Goal: Complete application form

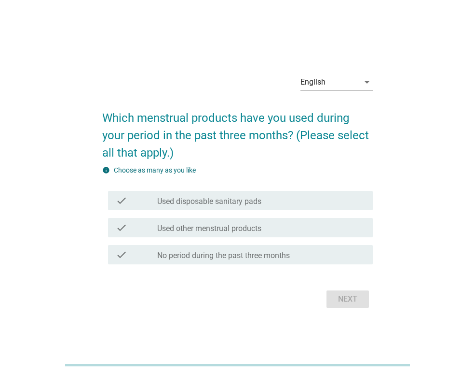
click at [364, 84] on icon "arrow_drop_down" at bounding box center [368, 82] width 12 height 12
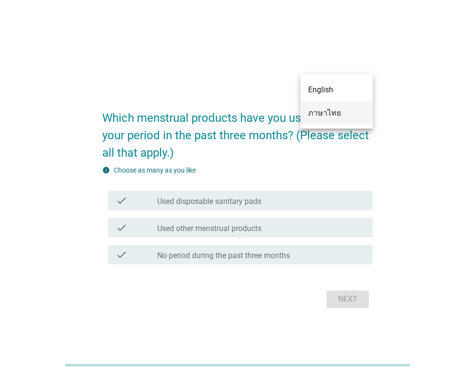
click at [345, 113] on div "ภาษาไทย" at bounding box center [336, 113] width 57 height 12
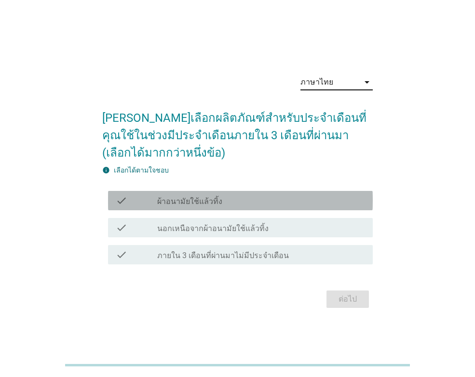
click at [237, 209] on div "check check_box_outline_blank ผ้าอนามัยใช้แล้วทิ้ง" at bounding box center [240, 200] width 265 height 19
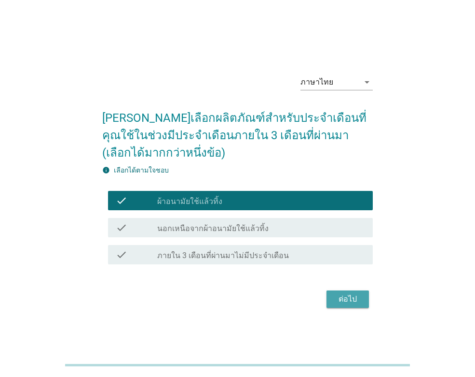
click at [345, 298] on div "ต่อไป" at bounding box center [348, 299] width 27 height 12
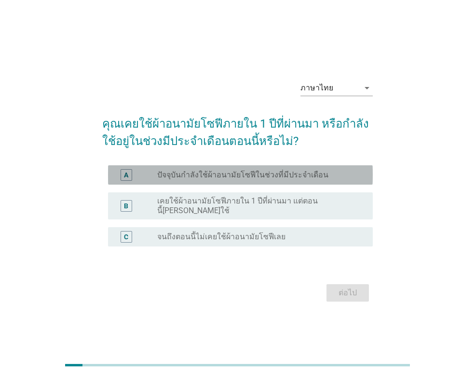
click at [286, 176] on label "ปัจจุบันกำลังใช้ผ้าอนามัยโซฟีในช่วงที่มีประจำเดือน" at bounding box center [242, 175] width 171 height 10
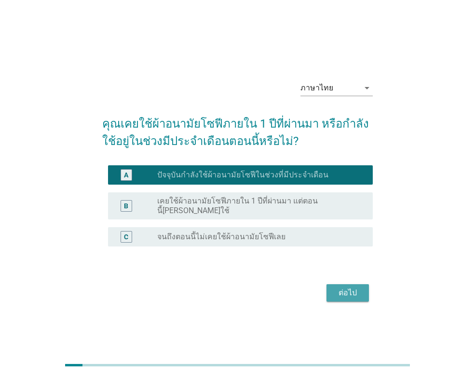
click at [335, 287] on div "ต่อไป" at bounding box center [348, 293] width 27 height 12
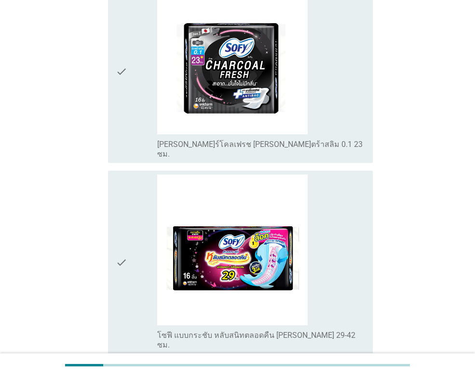
scroll to position [869, 0]
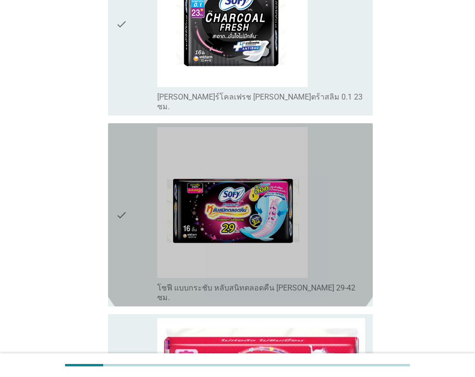
click at [259, 206] on img at bounding box center [232, 202] width 151 height 151
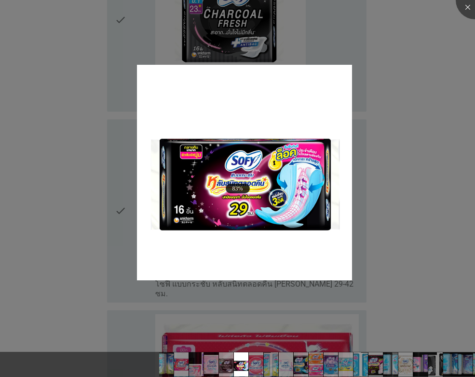
click at [240, 289] on div at bounding box center [237, 188] width 475 height 377
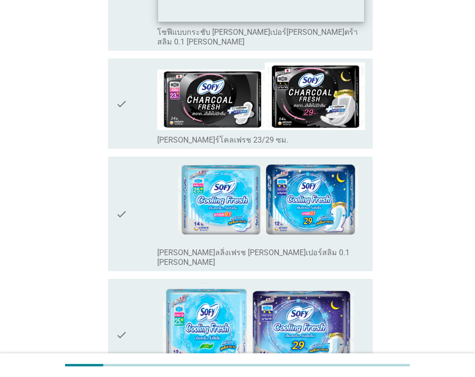
scroll to position [3447, 0]
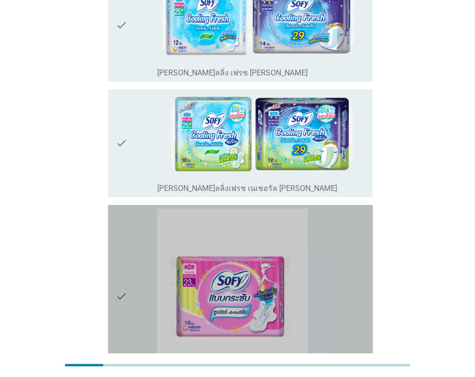
click at [332, 235] on div "check_box_outline_blank โซฟี แบบกระชับ [PERSON_NAME]เปอร์แอ็กทิฟสลิม [PERSON_NA…" at bounding box center [261, 296] width 208 height 175
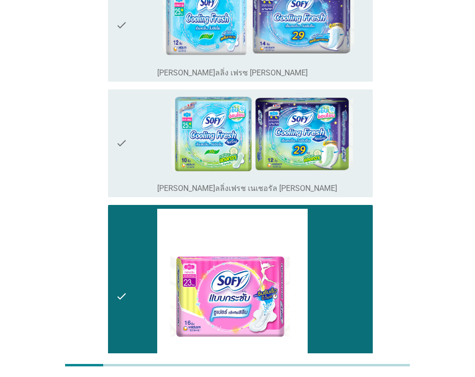
click at [344, 363] on div "check_box_outline_blank โซฟี แบบกระชับ [PERSON_NAME]เปอร์แอ็กทิฟสลิม [PERSON_NA…" at bounding box center [261, 373] width 208 height 21
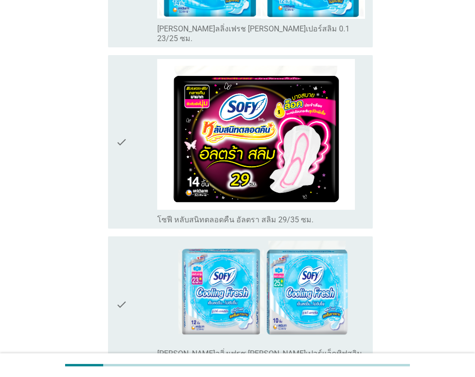
scroll to position [2482, 0]
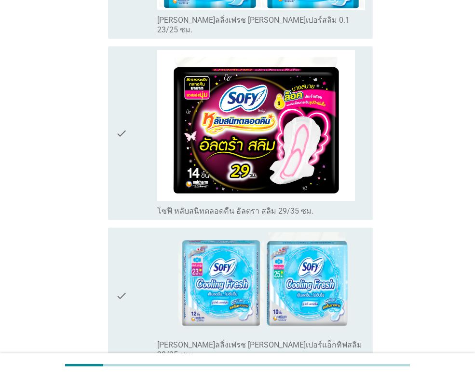
click at [130, 109] on div "check" at bounding box center [137, 133] width 42 height 166
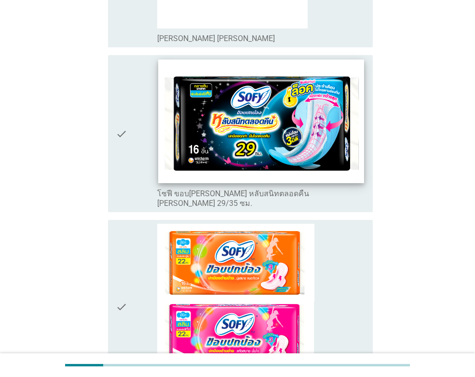
scroll to position [1516, 0]
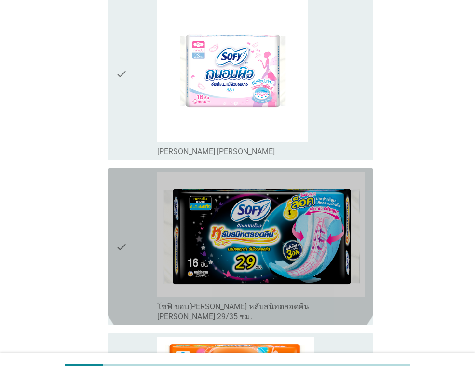
click at [135, 217] on div "check" at bounding box center [137, 246] width 42 height 149
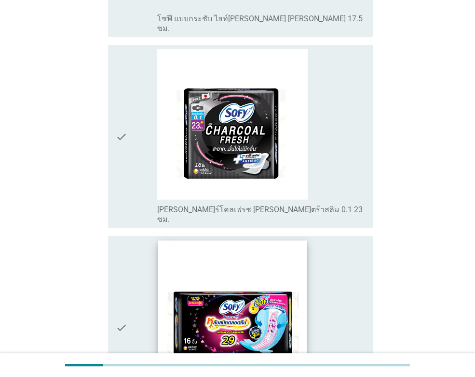
scroll to position [792, 0]
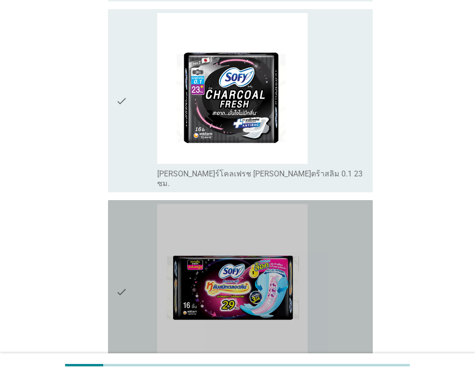
click at [126, 204] on icon "check" at bounding box center [122, 291] width 12 height 175
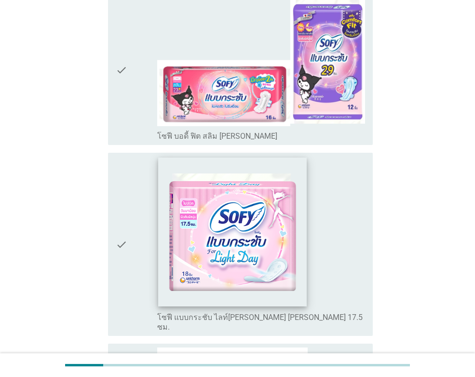
scroll to position [454, 0]
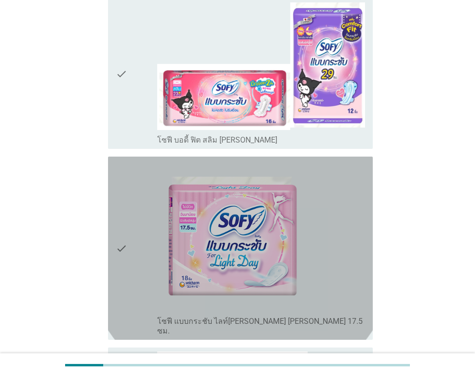
click at [138, 181] on div "check" at bounding box center [137, 247] width 42 height 175
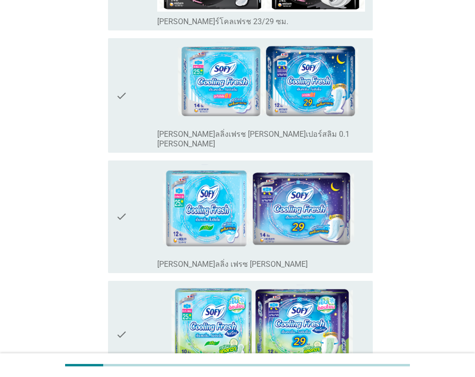
scroll to position [3447, 0]
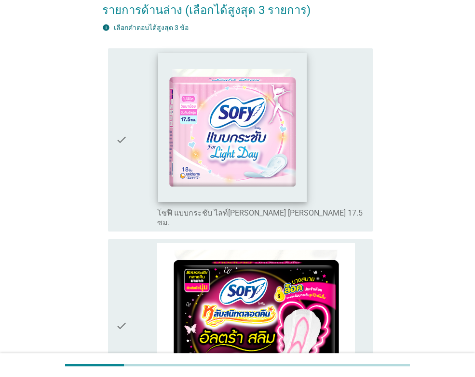
scroll to position [241, 0]
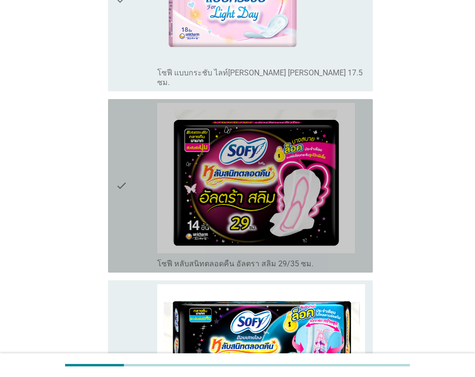
click at [127, 218] on icon "check" at bounding box center [122, 186] width 12 height 166
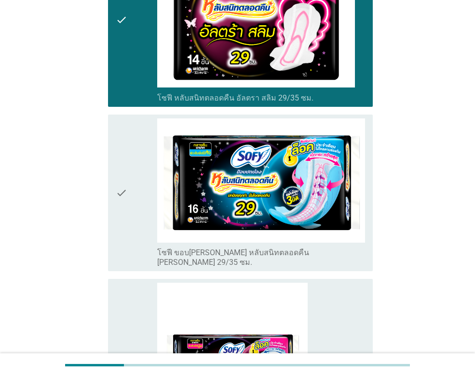
scroll to position [434, 0]
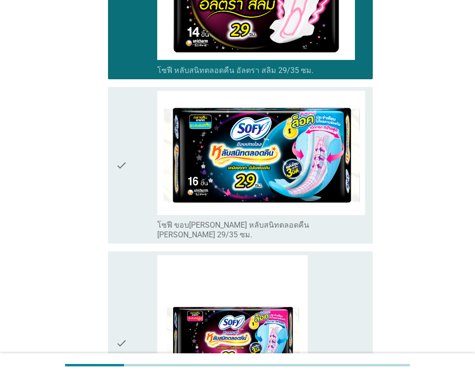
click at [126, 187] on icon "check" at bounding box center [122, 165] width 12 height 149
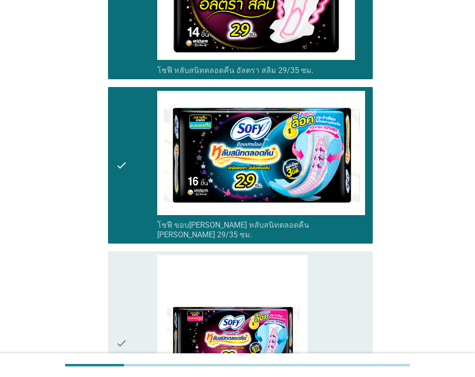
click at [133, 271] on div "check" at bounding box center [137, 342] width 42 height 175
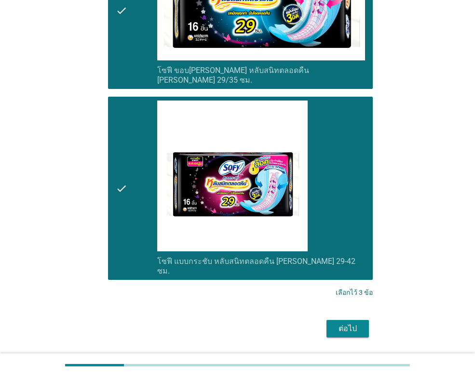
scroll to position [590, 0]
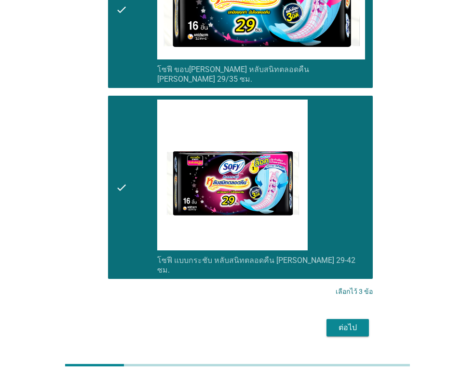
click at [349, 321] on div "ต่อไป" at bounding box center [348, 327] width 27 height 12
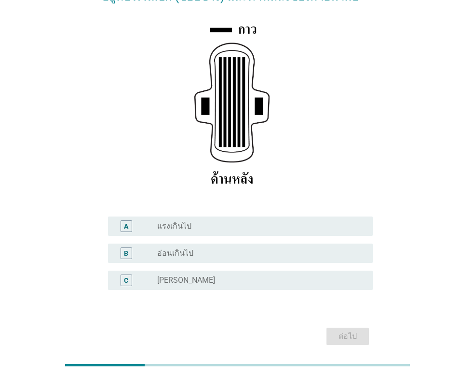
scroll to position [170, 0]
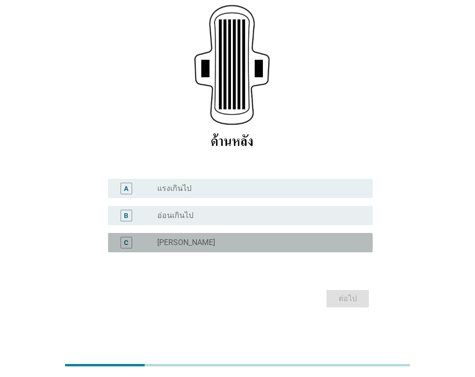
click at [287, 244] on div "radio_button_unchecked [PERSON_NAME]" at bounding box center [257, 242] width 200 height 10
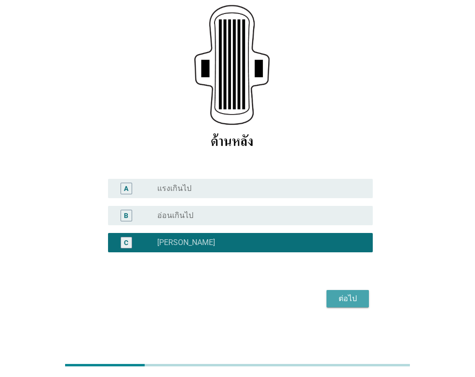
click at [352, 294] on div "ต่อไป" at bounding box center [348, 299] width 27 height 12
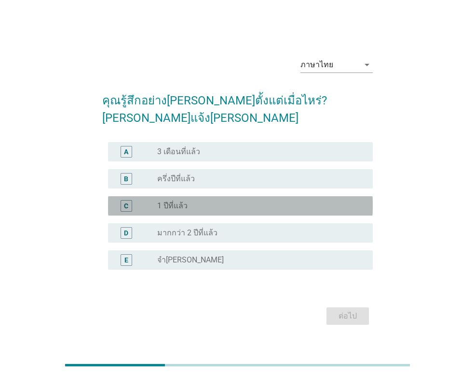
click at [230, 201] on div "radio_button_unchecked 1 ปีที่แล้ว" at bounding box center [257, 206] width 200 height 10
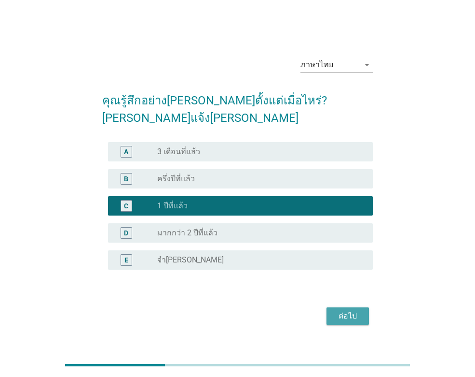
click at [353, 310] on div "ต่อไป" at bounding box center [348, 316] width 27 height 12
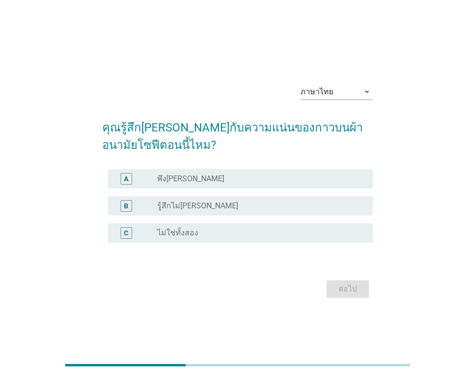
click at [192, 177] on div "radio_button_unchecked พึง[PERSON_NAME]" at bounding box center [257, 179] width 200 height 10
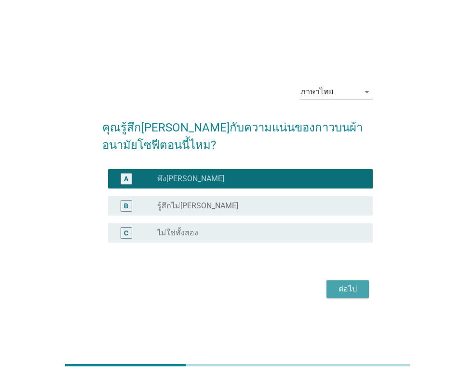
click at [336, 285] on div "ต่อไป" at bounding box center [348, 289] width 27 height 12
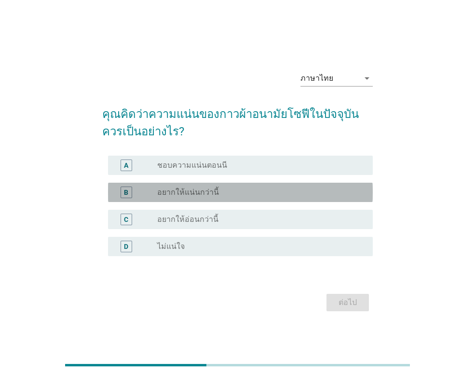
click at [260, 194] on div "radio_button_unchecked อยากให้แน่นกว่านี้" at bounding box center [257, 192] width 200 height 10
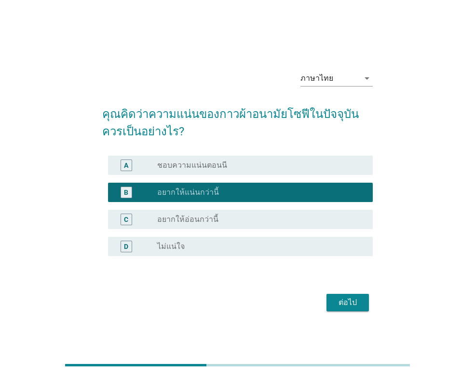
click at [336, 302] on div "ต่อไป" at bounding box center [348, 302] width 27 height 12
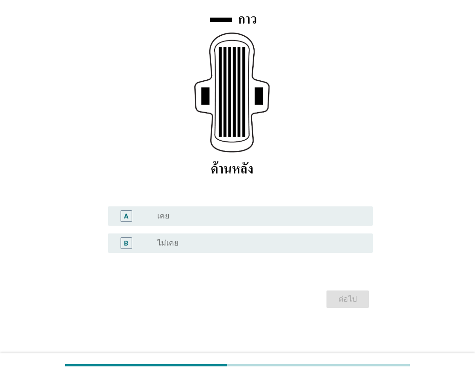
scroll to position [143, 0]
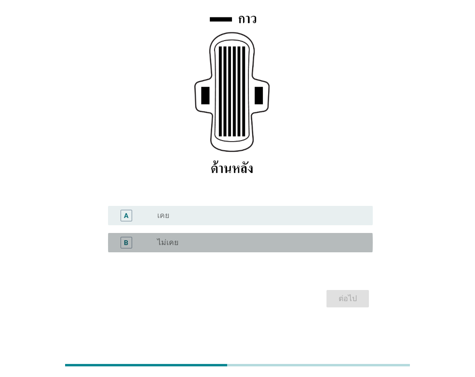
click at [272, 246] on div "radio_button_unchecked ไม่เคย" at bounding box center [257, 242] width 200 height 10
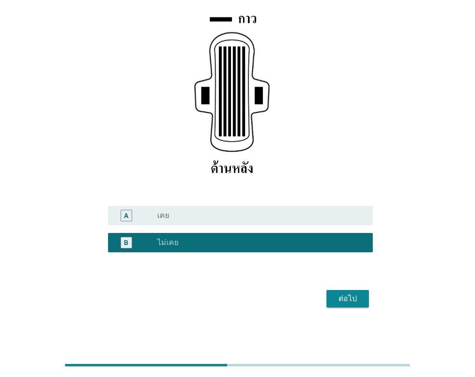
click at [259, 217] on div "radio_button_unchecked เคย" at bounding box center [257, 215] width 200 height 10
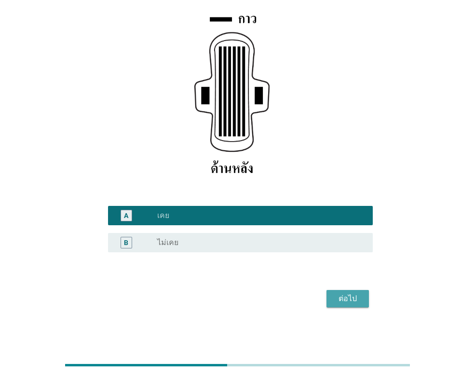
click at [365, 293] on button "ต่อไป" at bounding box center [348, 298] width 42 height 17
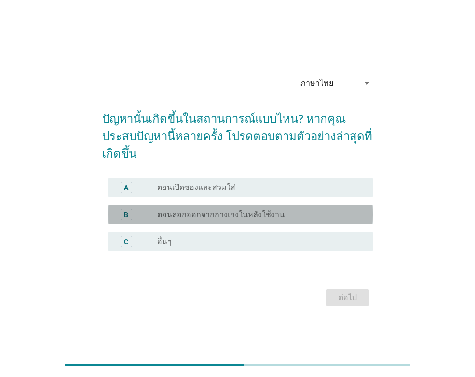
click at [334, 211] on div "radio_button_unchecked ตอนลอกออกจากกางเกงในหลังใช้งาน" at bounding box center [261, 215] width 208 height 12
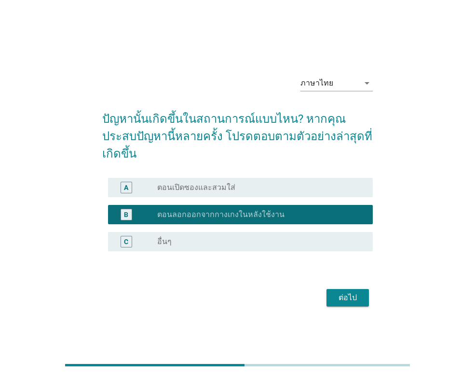
click at [352, 292] on div "ต่อไป" at bounding box center [348, 298] width 27 height 12
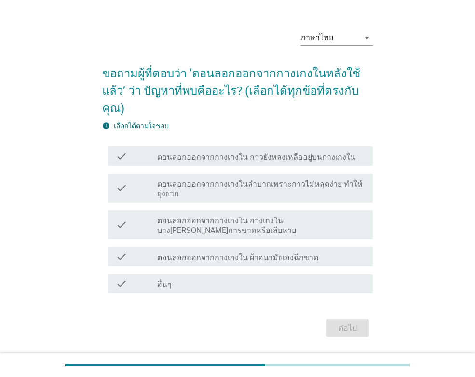
scroll to position [32, 0]
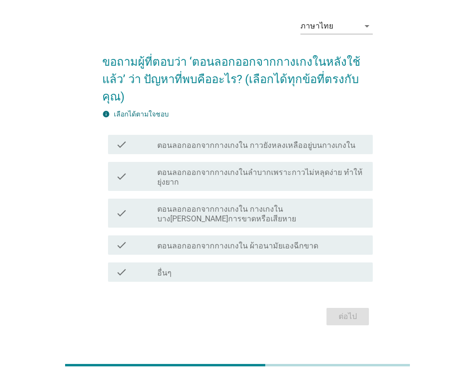
click at [289, 167] on label "ตอนลอกออกจากกางเกงในลำบากเพราะกาวไม่หลุดง่าย ทำให้ยุ่งยาก" at bounding box center [261, 176] width 208 height 19
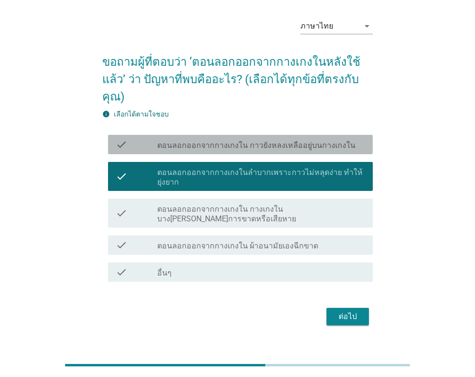
click at [300, 140] on label "ตอนลอกออกจากกางเกงใน กาวยังหลงเหลืออยู่บนกางเกงใน" at bounding box center [256, 145] width 198 height 10
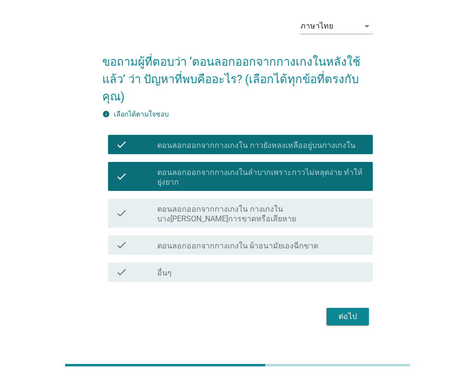
click at [327, 307] on button "ต่อไป" at bounding box center [348, 315] width 42 height 17
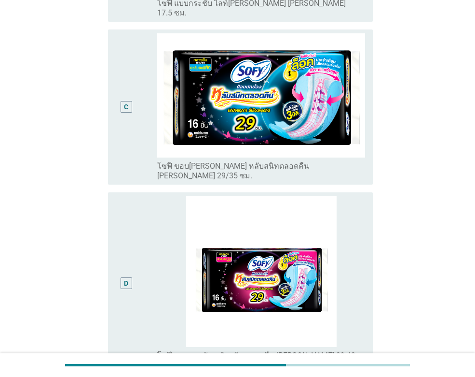
scroll to position [434, 0]
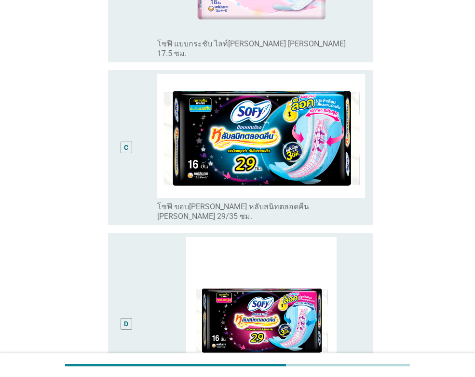
click at [132, 176] on div "C" at bounding box center [126, 148] width 21 height 148
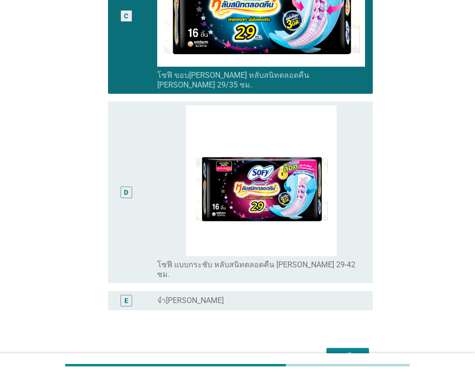
scroll to position [595, 0]
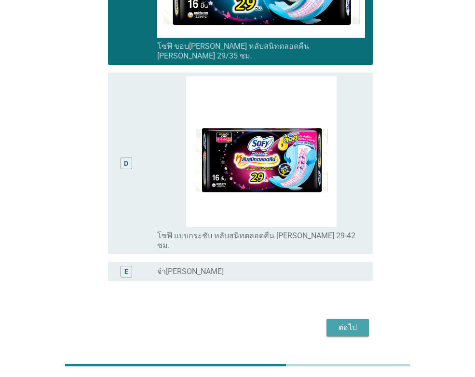
click at [345, 321] on div "ต่อไป" at bounding box center [348, 327] width 27 height 12
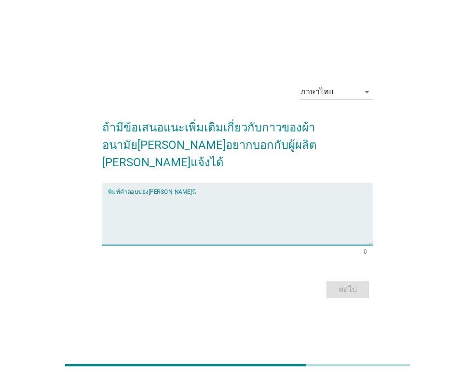
click at [246, 205] on textarea "พิมพ์คำตอบของคุณ ที่นี่" at bounding box center [240, 219] width 265 height 51
type textarea "g"
type textarea "[PERSON_NAME]ความหนาเเน่ของกาว"
click at [352, 283] on div "ต่อไป" at bounding box center [348, 289] width 27 height 12
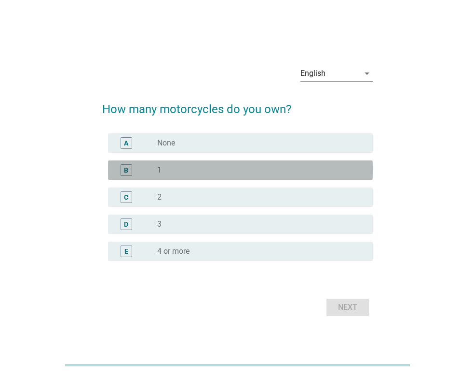
click at [199, 172] on div "radio_button_unchecked 1" at bounding box center [257, 170] width 200 height 10
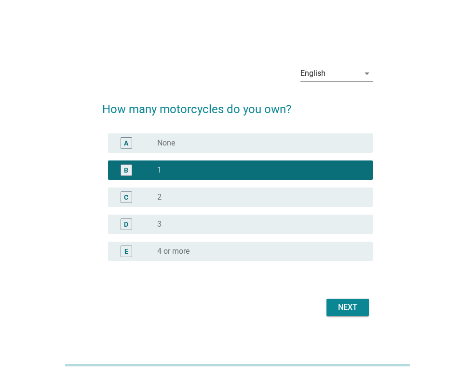
click at [184, 200] on div "radio_button_unchecked 2" at bounding box center [257, 197] width 200 height 10
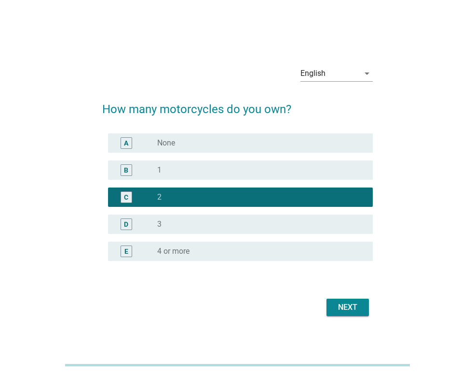
click at [348, 301] on button "Next" at bounding box center [348, 306] width 42 height 17
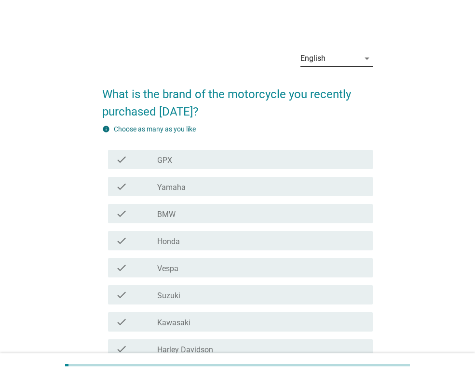
click at [341, 55] on div "English" at bounding box center [330, 58] width 59 height 15
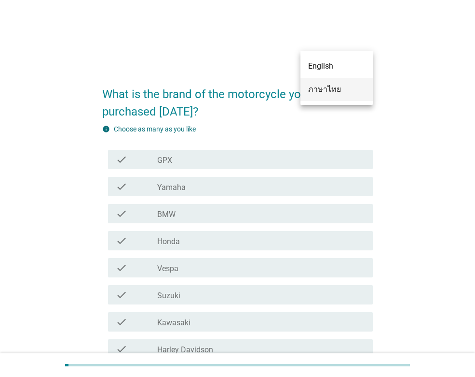
click at [335, 89] on div "ภาษาไทย" at bounding box center [336, 90] width 57 height 12
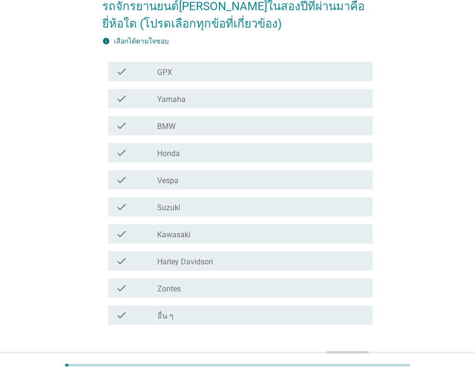
scroll to position [97, 0]
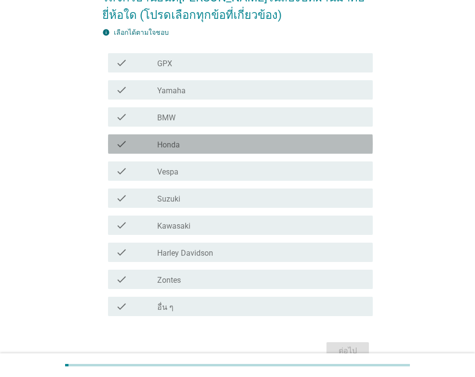
click at [227, 142] on div "check_box_outline_blank Honda" at bounding box center [261, 144] width 208 height 12
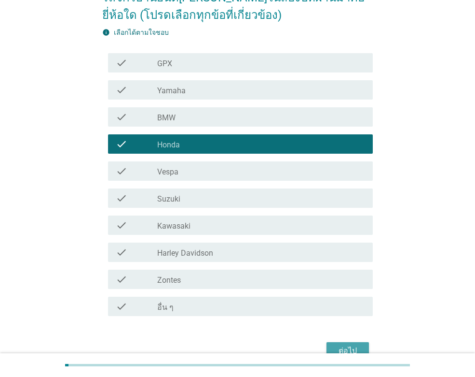
click at [342, 345] on div "ต่อไป" at bounding box center [348, 351] width 27 height 12
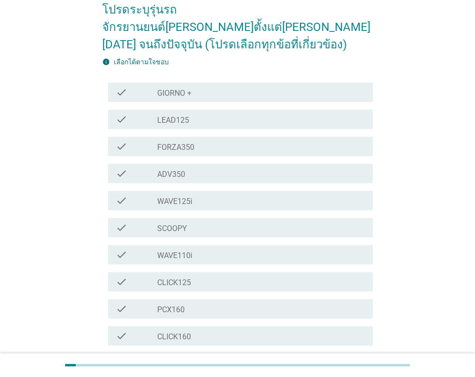
scroll to position [133, 0]
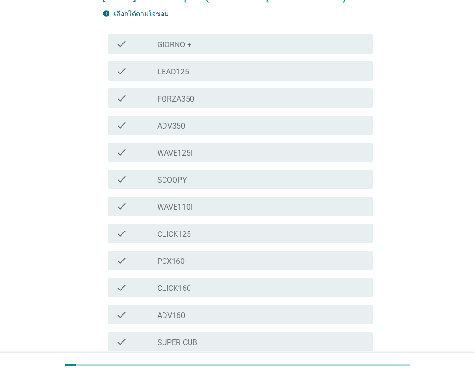
drag, startPoint x: 265, startPoint y: 189, endPoint x: 267, endPoint y: 214, distance: 25.7
click at [264, 200] on div "check_box_outline_blank WAVE110i" at bounding box center [261, 206] width 208 height 12
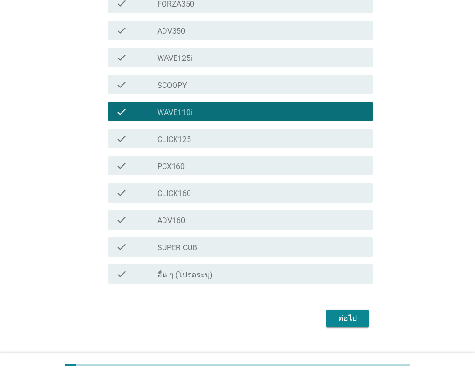
scroll to position [229, 0]
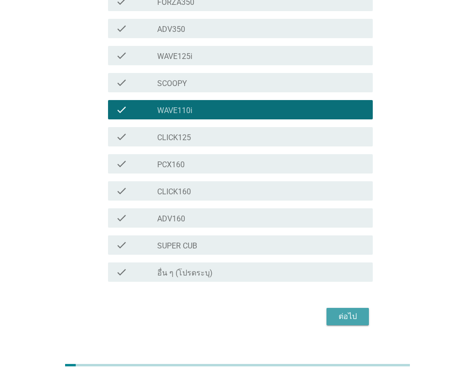
click at [350, 310] on div "ต่อไป" at bounding box center [348, 316] width 27 height 12
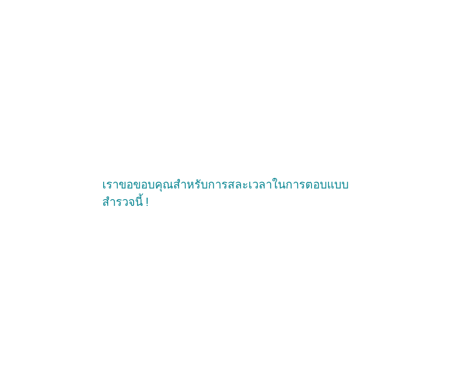
scroll to position [0, 0]
